Goal: Information Seeking & Learning: Learn about a topic

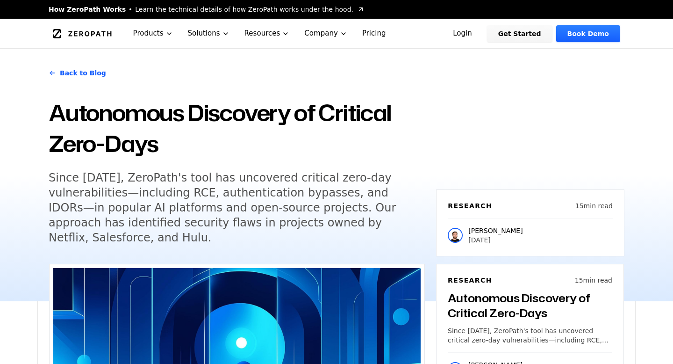
scroll to position [2638, 0]
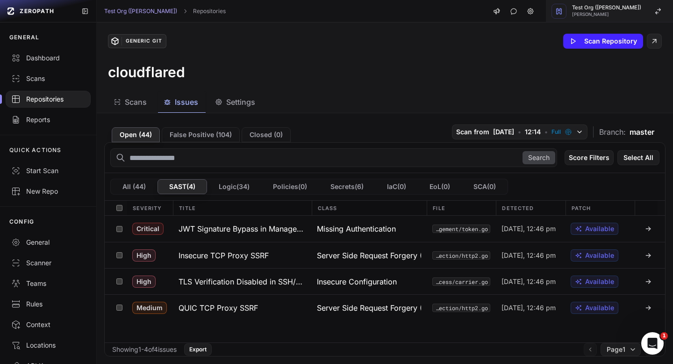
click at [626, 8] on span "Test Org (Harshit)" at bounding box center [606, 7] width 69 height 5
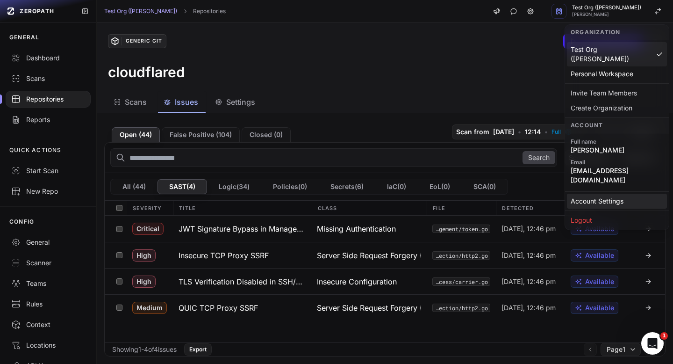
click at [592, 193] on link "Account Settings" at bounding box center [617, 200] width 100 height 15
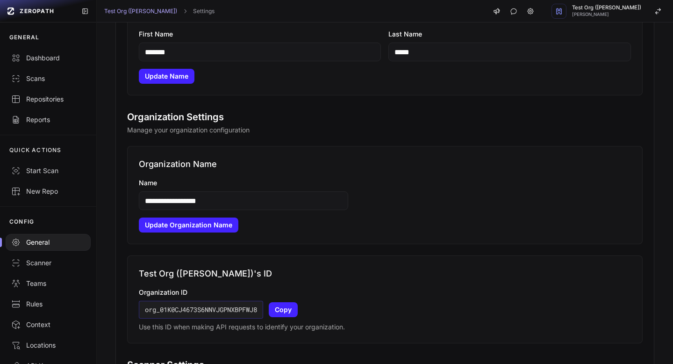
scroll to position [203, 0]
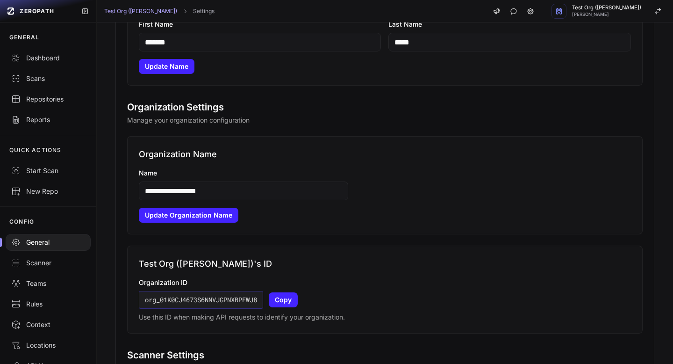
click at [221, 187] on input "**********" at bounding box center [243, 190] width 209 height 19
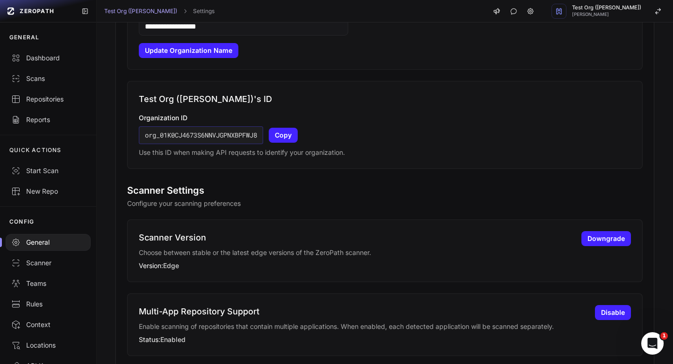
scroll to position [368, 0]
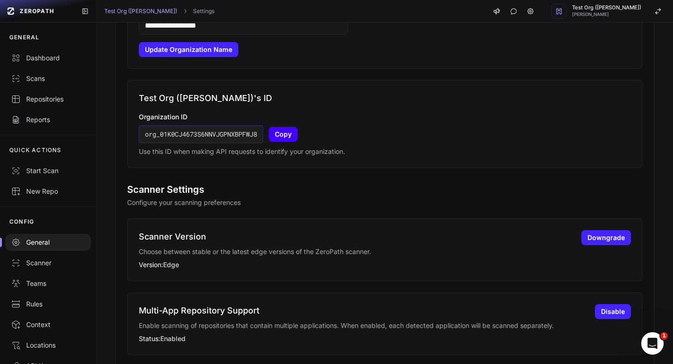
click at [285, 133] on button "Copy" at bounding box center [283, 134] width 29 height 15
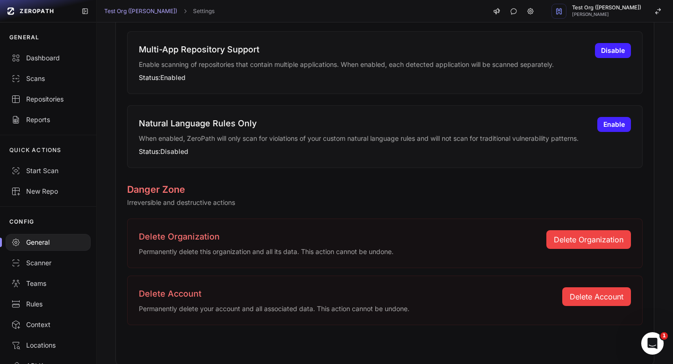
scroll to position [631, 0]
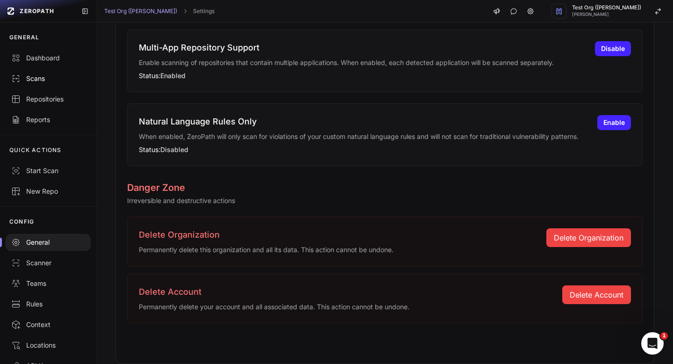
click at [39, 79] on div "Scans" at bounding box center [48, 78] width 74 height 9
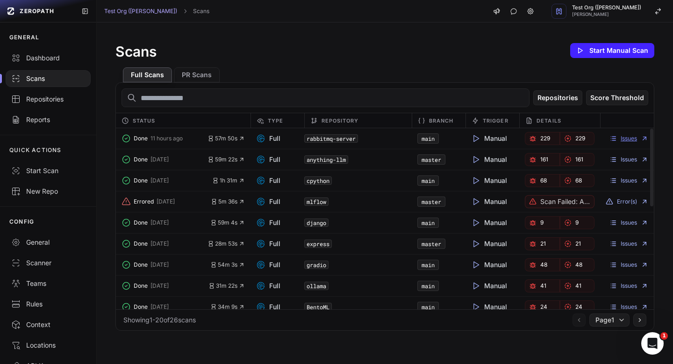
click at [626, 137] on link "Issues" at bounding box center [628, 138] width 39 height 7
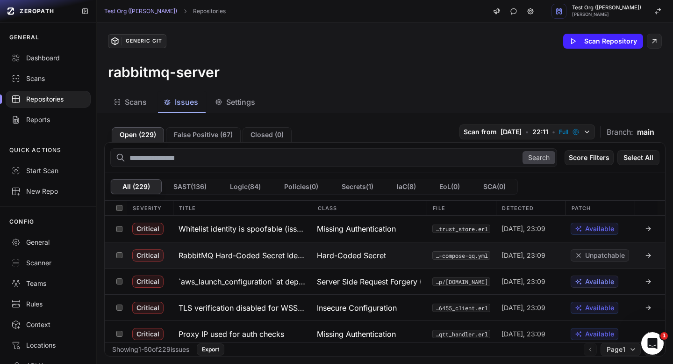
click at [252, 253] on h3 "RabbitMQ Hard-Coded Secret Identified" at bounding box center [241, 255] width 127 height 11
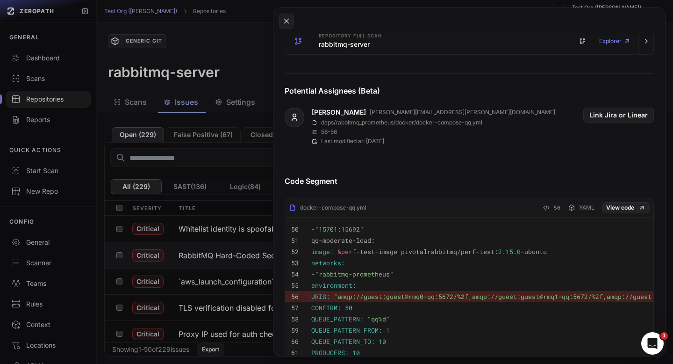
click at [248, 157] on button at bounding box center [336, 182] width 673 height 364
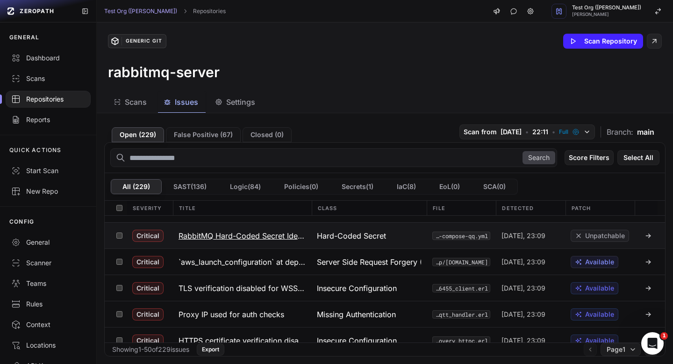
scroll to position [21, 0]
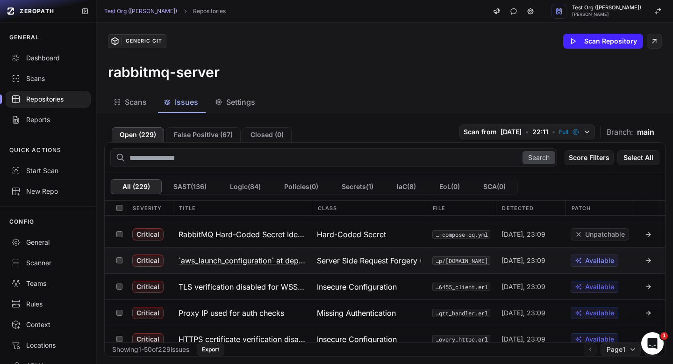
click at [254, 259] on h3 "`aws_launch_configuration` at deps/rabbitmq_ct_helpers/.../main.tf (line 27) al…" at bounding box center [241, 260] width 127 height 11
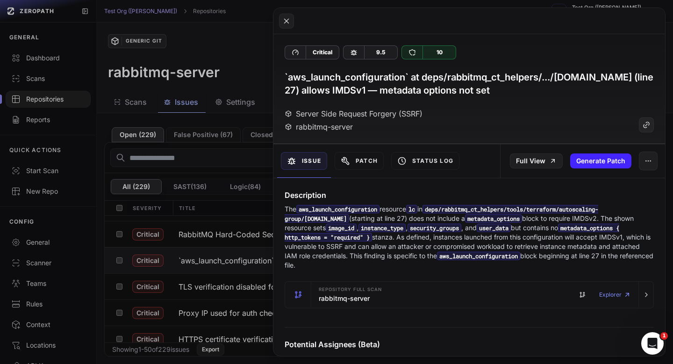
click at [241, 51] on button at bounding box center [336, 182] width 673 height 364
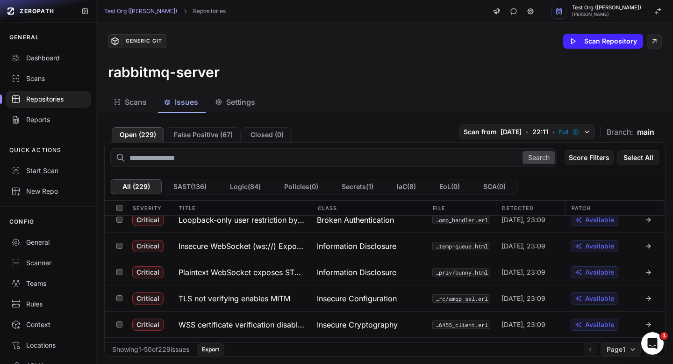
scroll to position [199, 0]
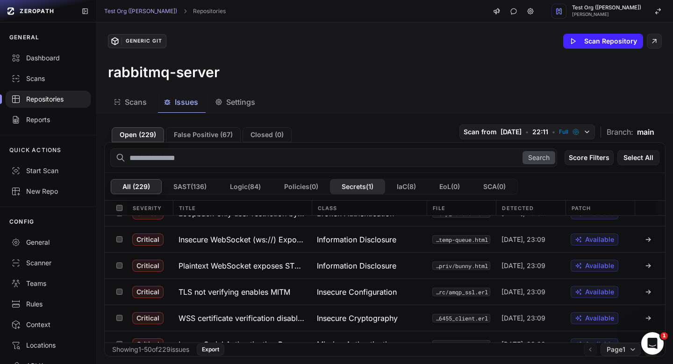
click at [361, 183] on button "Secrets ( 1 )" at bounding box center [357, 186] width 55 height 15
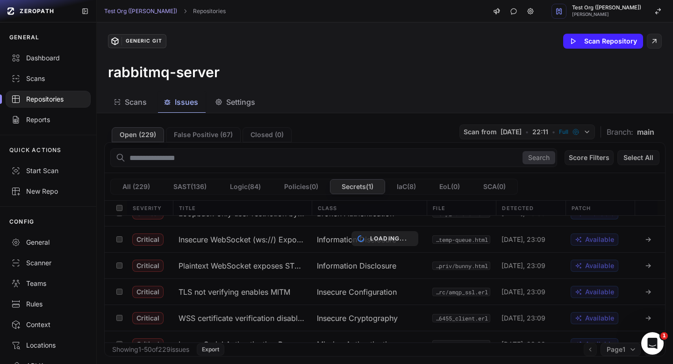
scroll to position [0, 0]
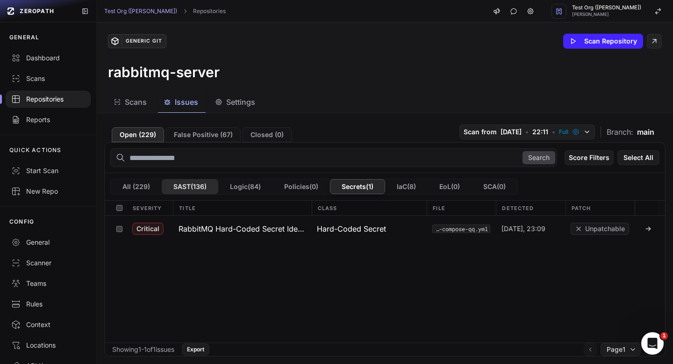
click at [196, 181] on button "SAST ( 136 )" at bounding box center [190, 186] width 57 height 15
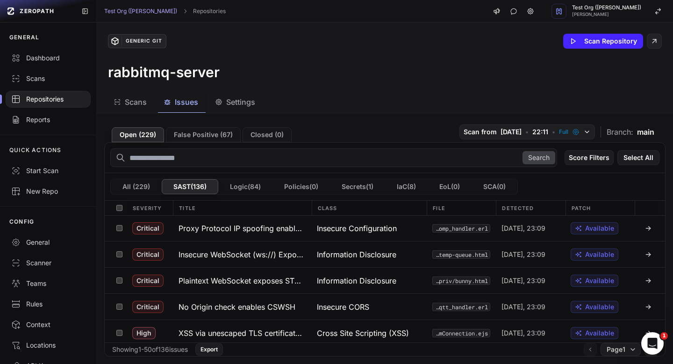
scroll to position [82, 0]
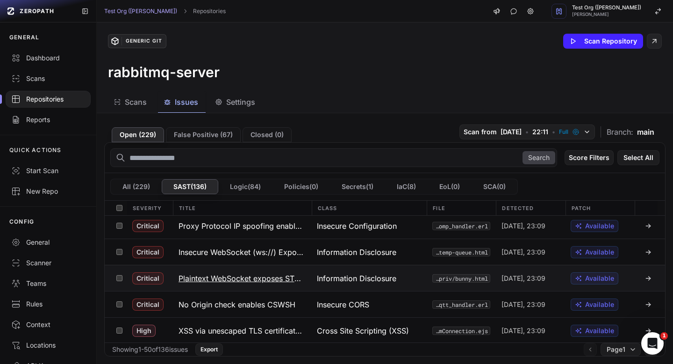
click at [249, 275] on h3 "Plaintext WebSocket exposes STOMP credentials" at bounding box center [241, 277] width 127 height 11
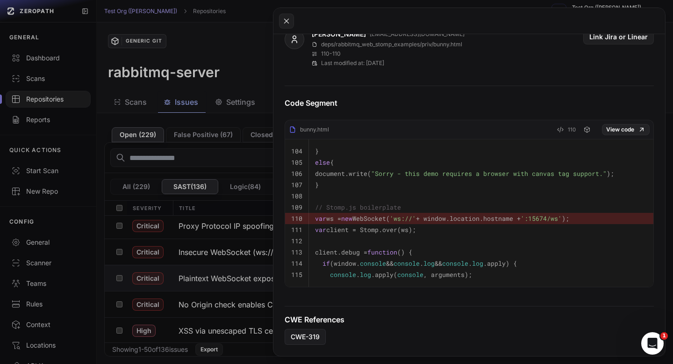
scroll to position [338, 0]
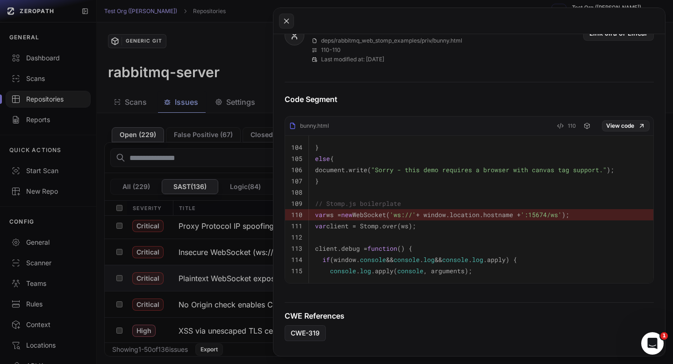
click at [239, 72] on button at bounding box center [336, 182] width 673 height 364
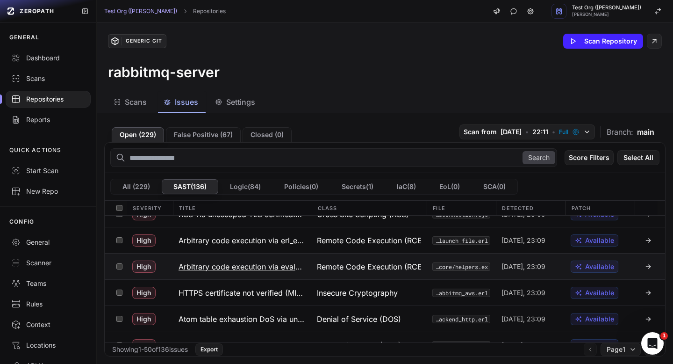
scroll to position [196, 0]
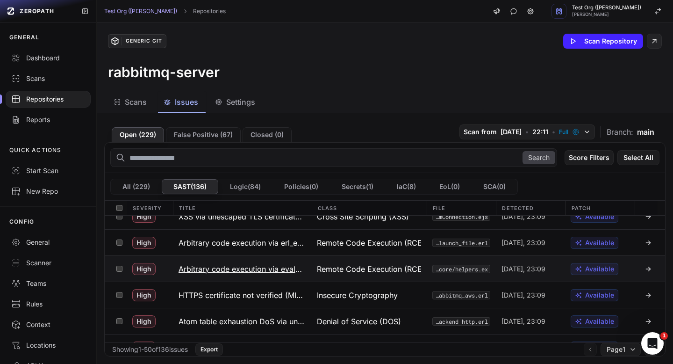
click at [258, 247] on h3 "Arbitrary code execution via erl_eval on config" at bounding box center [241, 242] width 127 height 11
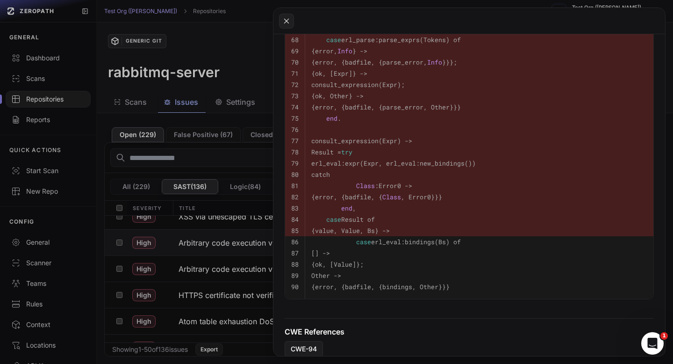
scroll to position [547, 0]
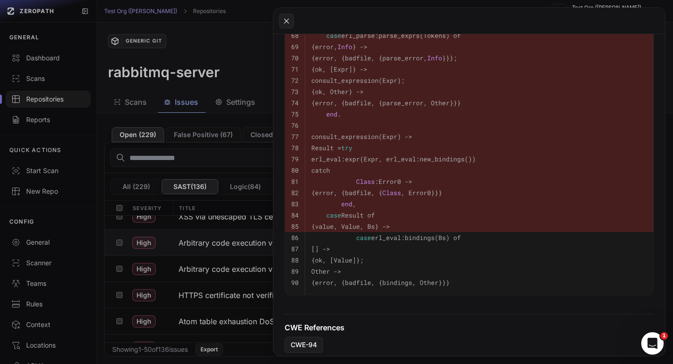
click at [256, 62] on button at bounding box center [336, 182] width 673 height 364
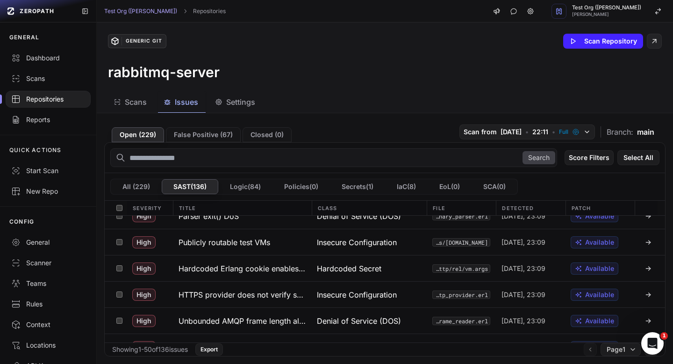
scroll to position [477, 0]
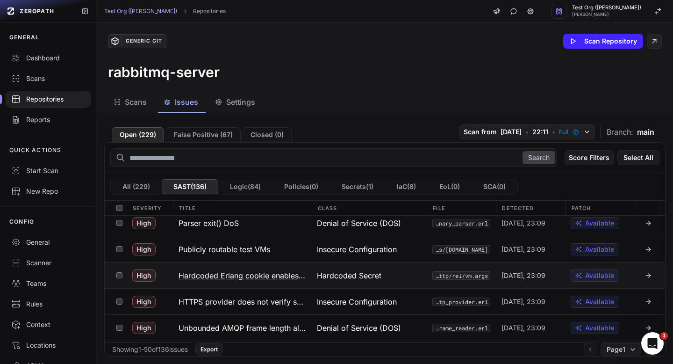
click at [238, 276] on h3 "Hardcoded Erlang cookie enables RCE via distribution" at bounding box center [241, 275] width 127 height 11
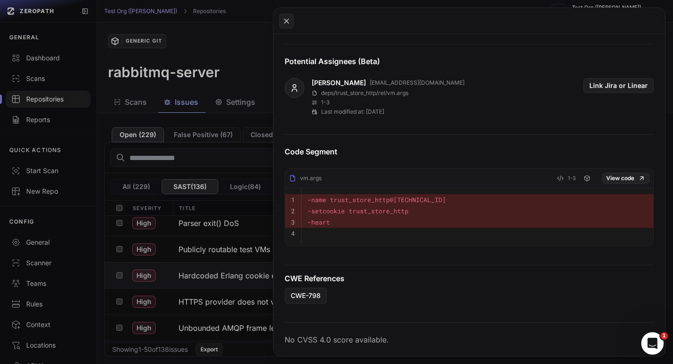
scroll to position [285, 0]
click at [243, 78] on button at bounding box center [336, 182] width 673 height 364
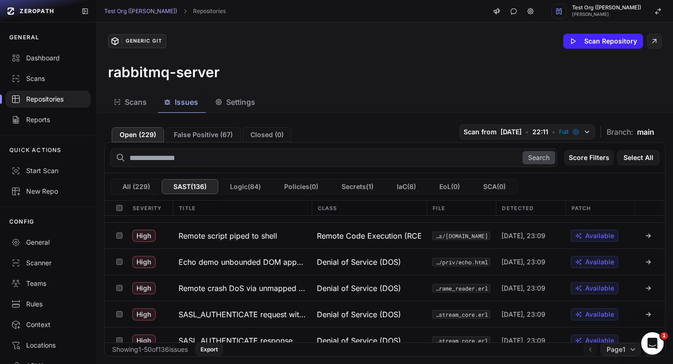
scroll to position [1182, 0]
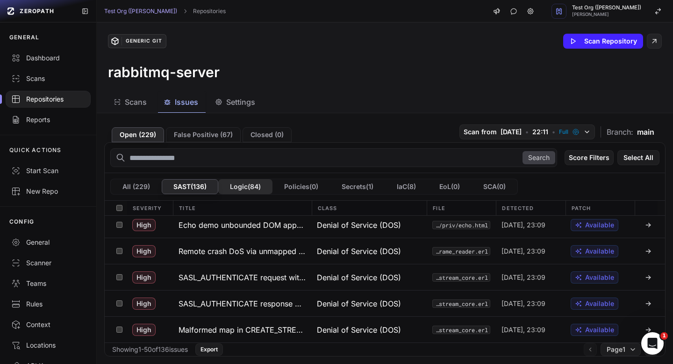
click at [260, 187] on button "Logic ( 84 )" at bounding box center [245, 186] width 54 height 15
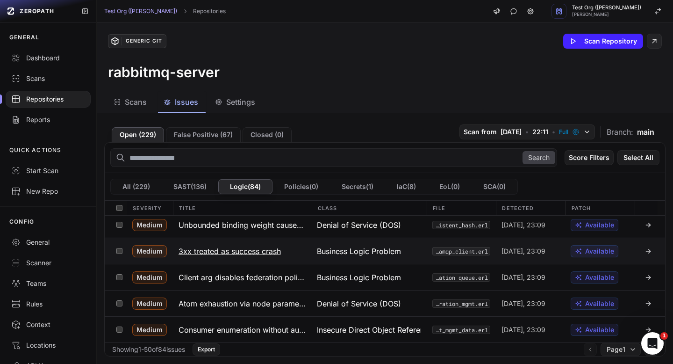
click at [259, 252] on h3 "3xx treated as success crash" at bounding box center [229, 250] width 102 height 11
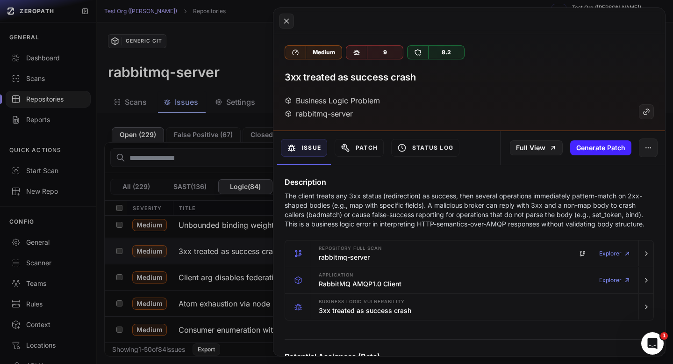
click at [247, 65] on button at bounding box center [336, 182] width 673 height 364
